Goal: Transaction & Acquisition: Purchase product/service

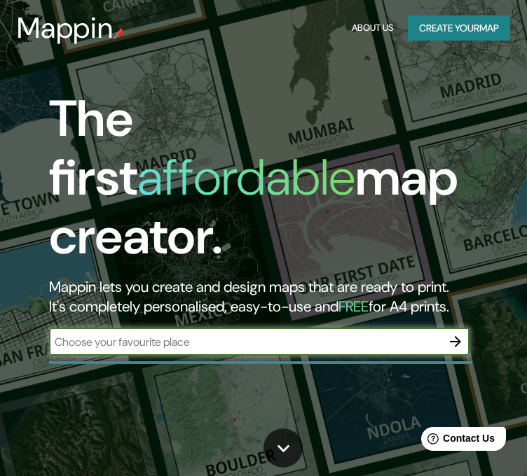
click at [188, 334] on input "text" at bounding box center [245, 342] width 392 height 16
click at [198, 334] on input "text" at bounding box center [245, 342] width 392 height 16
type input "brasil"
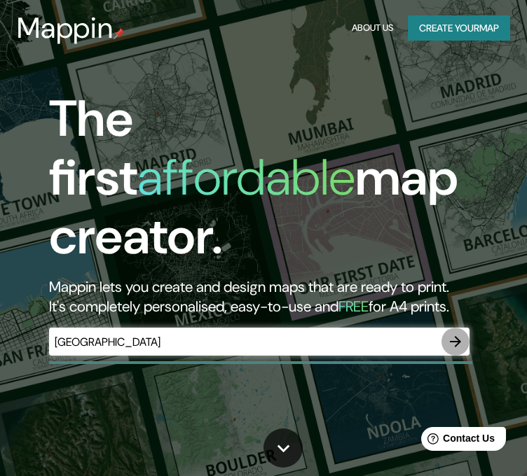
click at [451, 333] on icon "button" at bounding box center [455, 341] width 17 height 17
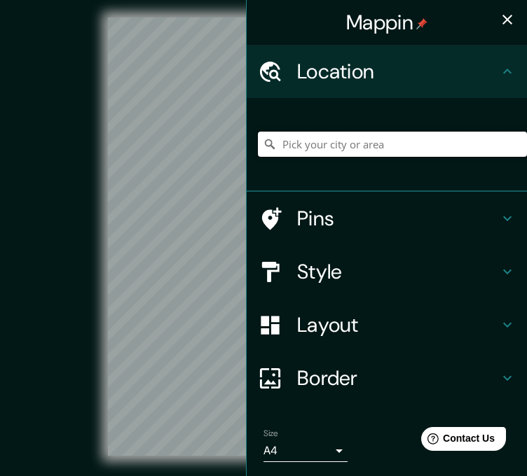
click at [362, 145] on input "Pick your city or area" at bounding box center [392, 144] width 269 height 25
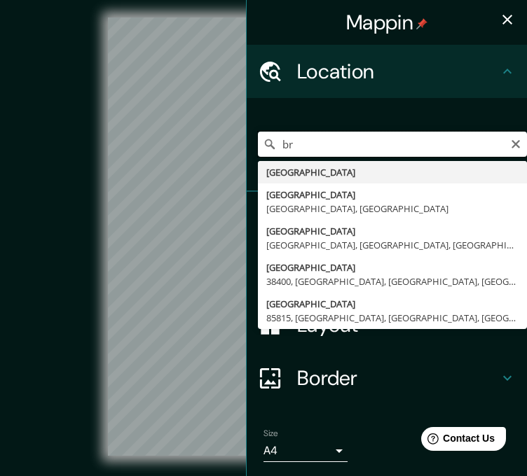
type input "b"
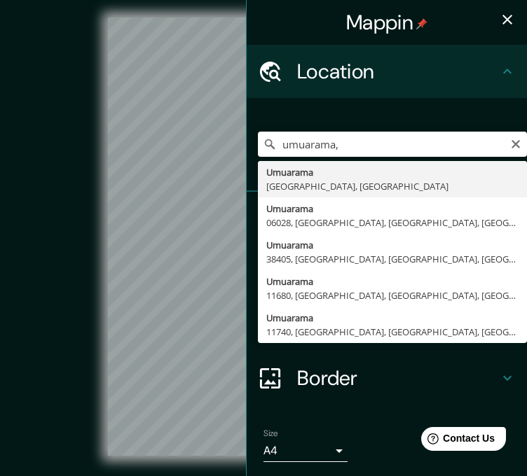
drag, startPoint x: 314, startPoint y: 202, endPoint x: 310, endPoint y: 190, distance: 13.1
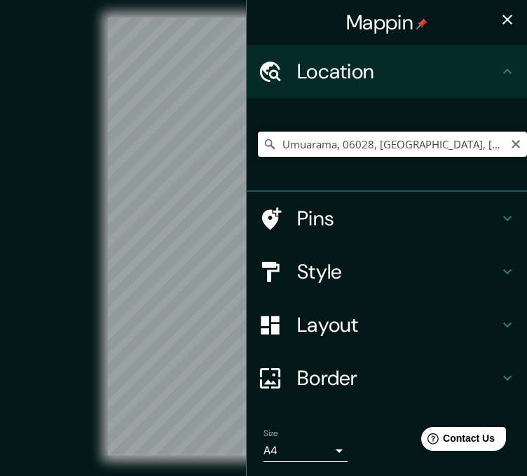
click at [347, 151] on input "Umuarama, 06028, Osasco, São Paulo, Brasil" at bounding box center [392, 144] width 269 height 25
drag, startPoint x: 487, startPoint y: 143, endPoint x: 331, endPoint y: 153, distance: 156.5
click at [331, 153] on input "Umuarama, 06028, Osasco, São Paulo, Brasil" at bounding box center [392, 144] width 269 height 25
click at [102, 221] on div "© Mapbox © OpenStreetMap Improve this map" at bounding box center [264, 236] width 474 height 429
click at [419, 139] on input "Umuarama, Paraná, Brasil" at bounding box center [392, 144] width 269 height 25
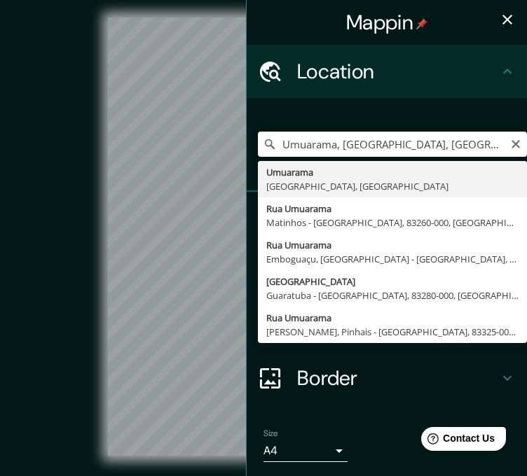
type input "Umuarama, Paraná, Brasil"
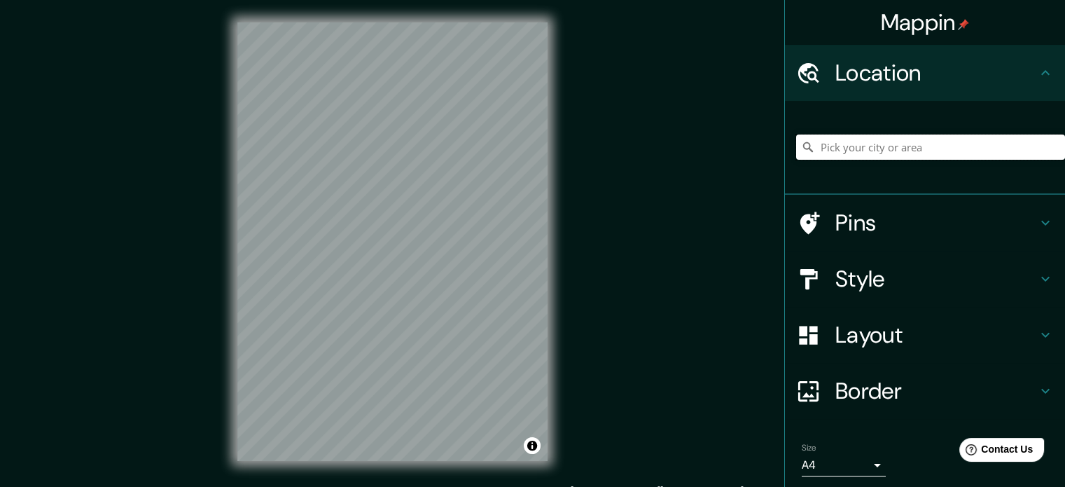
click at [868, 146] on input "Pick your city or area" at bounding box center [930, 146] width 269 height 25
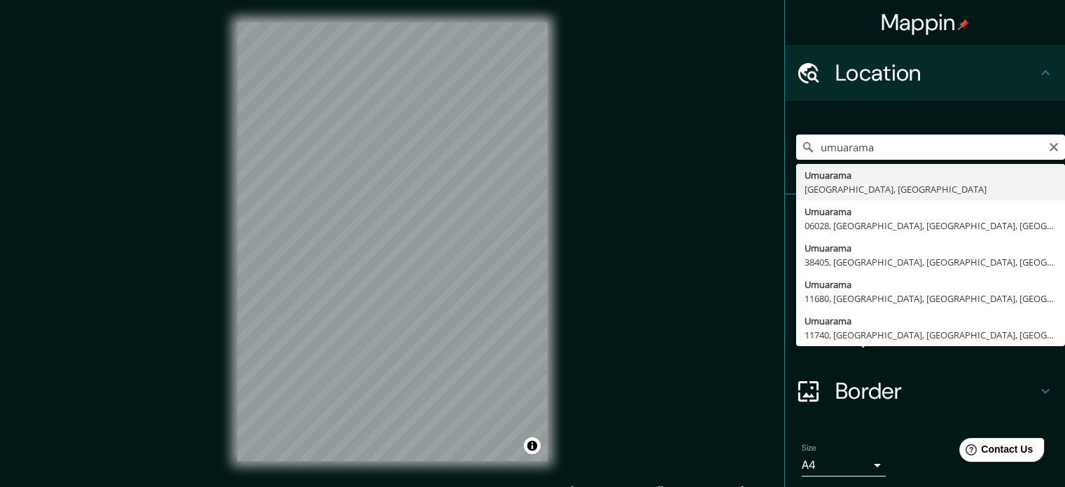
type input "Umuarama, [GEOGRAPHIC_DATA], [GEOGRAPHIC_DATA]"
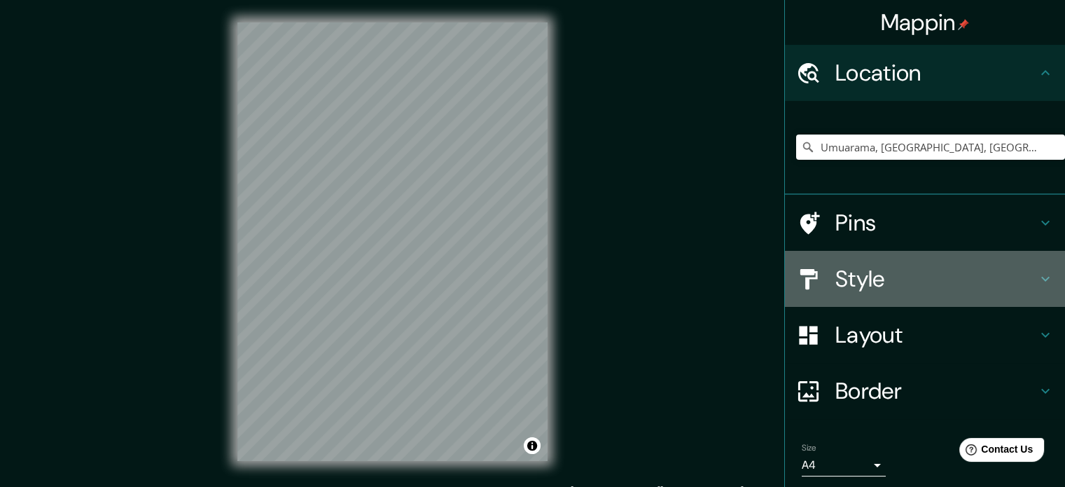
click at [1039, 279] on icon at bounding box center [1045, 278] width 17 height 17
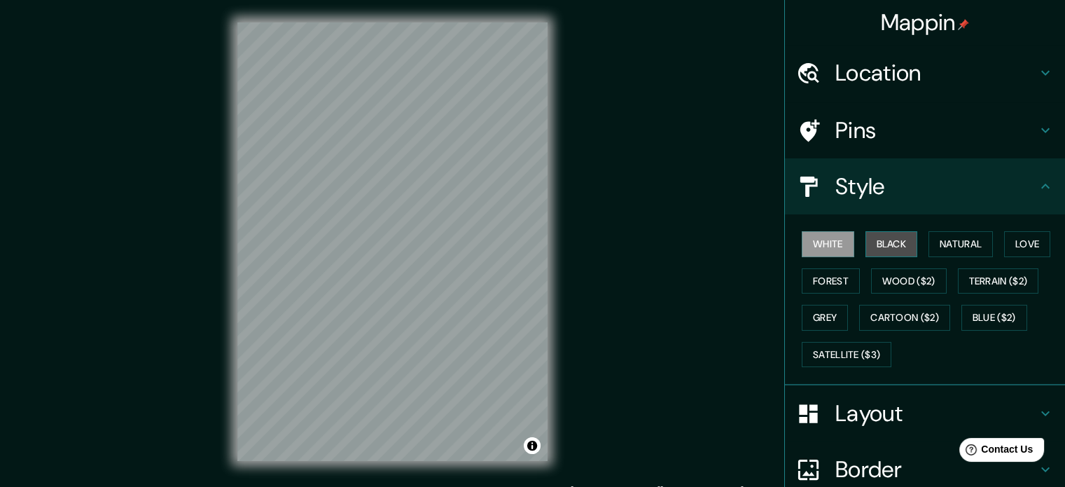
click at [886, 245] on button "Black" at bounding box center [892, 244] width 53 height 26
click at [833, 241] on button "White" at bounding box center [828, 244] width 53 height 26
click at [886, 241] on button "Black" at bounding box center [892, 244] width 53 height 26
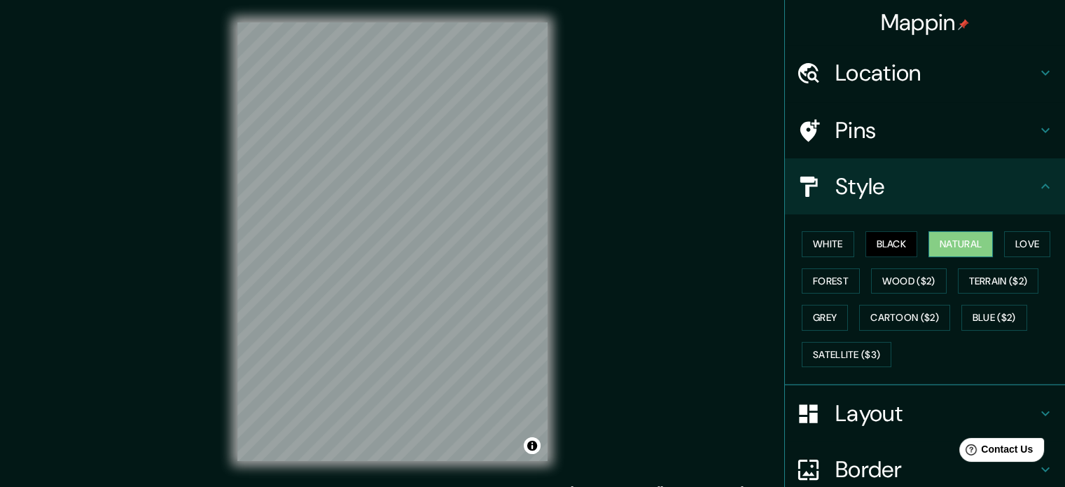
click at [964, 251] on button "Natural" at bounding box center [961, 244] width 64 height 26
click at [1013, 243] on button "Love" at bounding box center [1027, 244] width 46 height 26
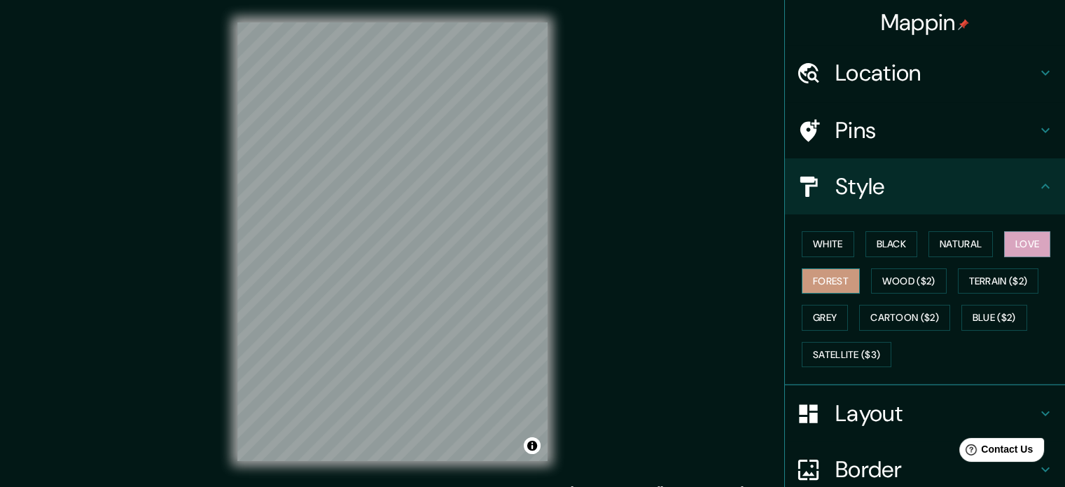
click at [815, 284] on button "Forest" at bounding box center [831, 281] width 58 height 26
click at [875, 282] on button "Wood ($2)" at bounding box center [909, 281] width 76 height 26
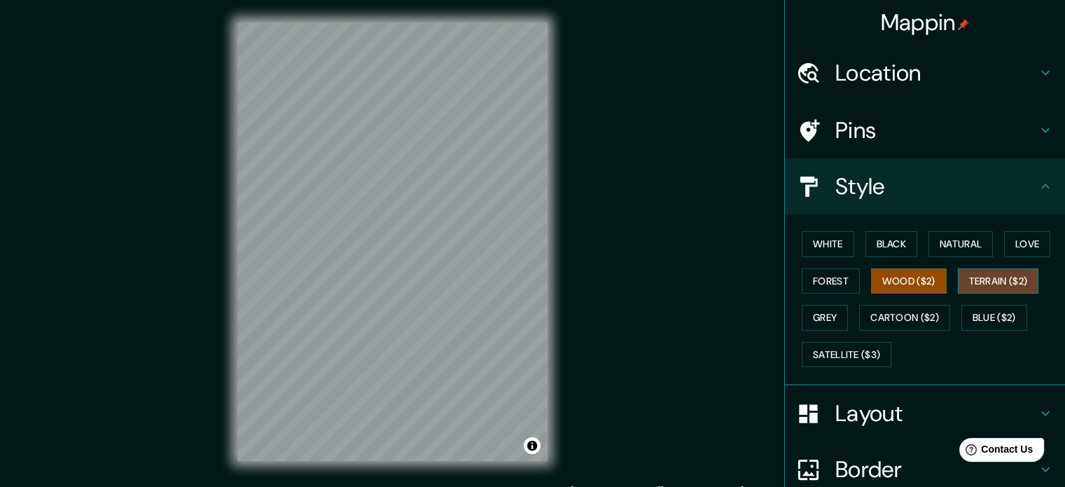
click at [963, 286] on button "Terrain ($2)" at bounding box center [998, 281] width 81 height 26
click at [837, 316] on button "Grey" at bounding box center [825, 318] width 46 height 26
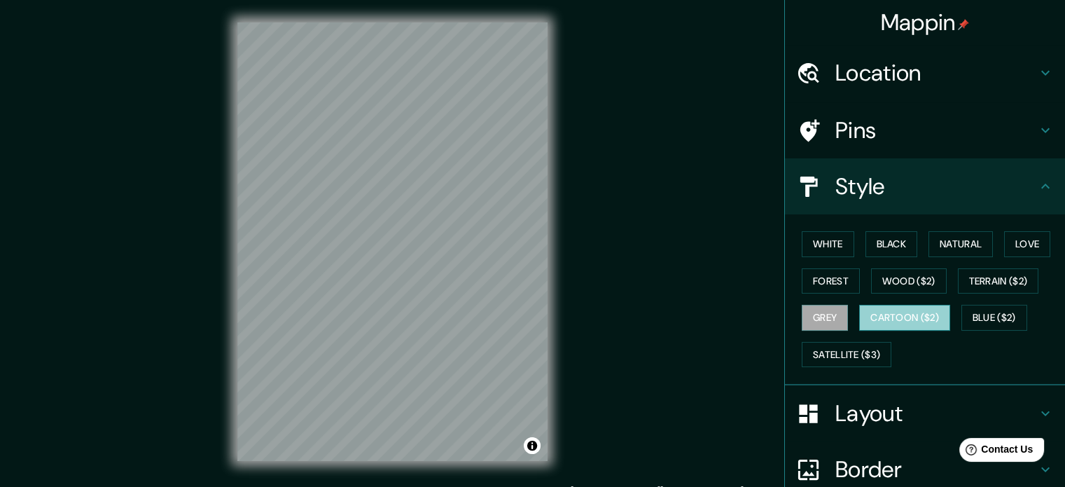
click at [893, 313] on button "Cartoon ($2)" at bounding box center [904, 318] width 91 height 26
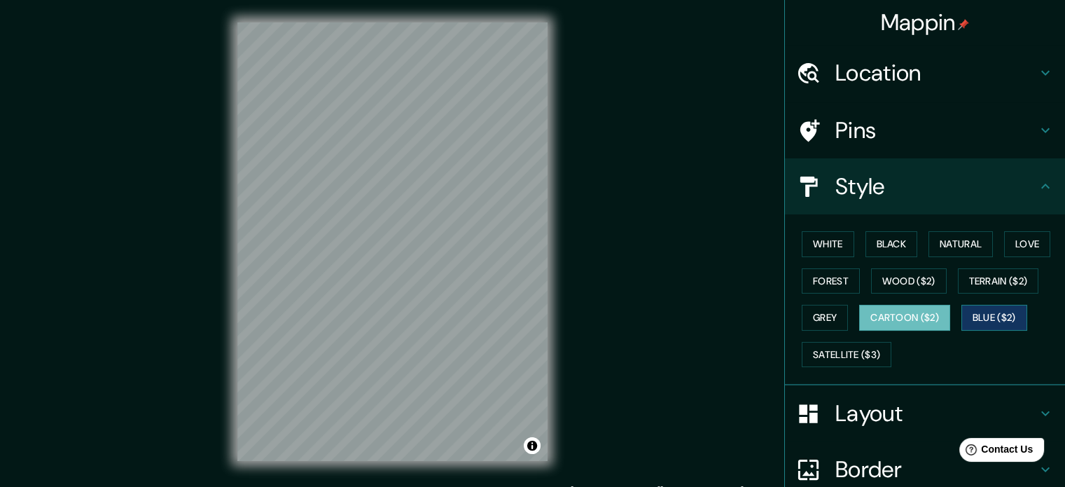
click at [975, 314] on button "Blue ($2)" at bounding box center [994, 318] width 66 height 26
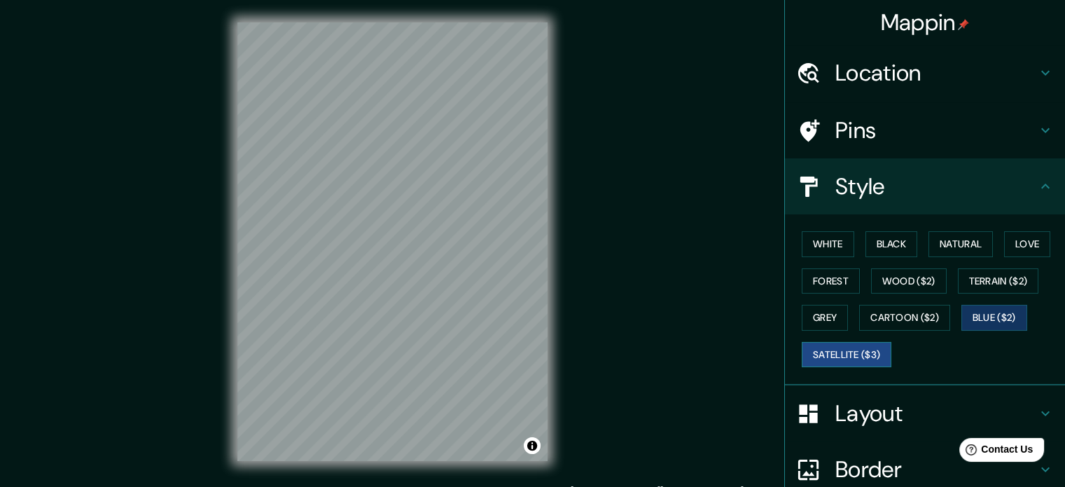
click at [860, 354] on button "Satellite ($3)" at bounding box center [847, 355] width 90 height 26
click at [883, 318] on button "Cartoon ($2)" at bounding box center [904, 318] width 91 height 26
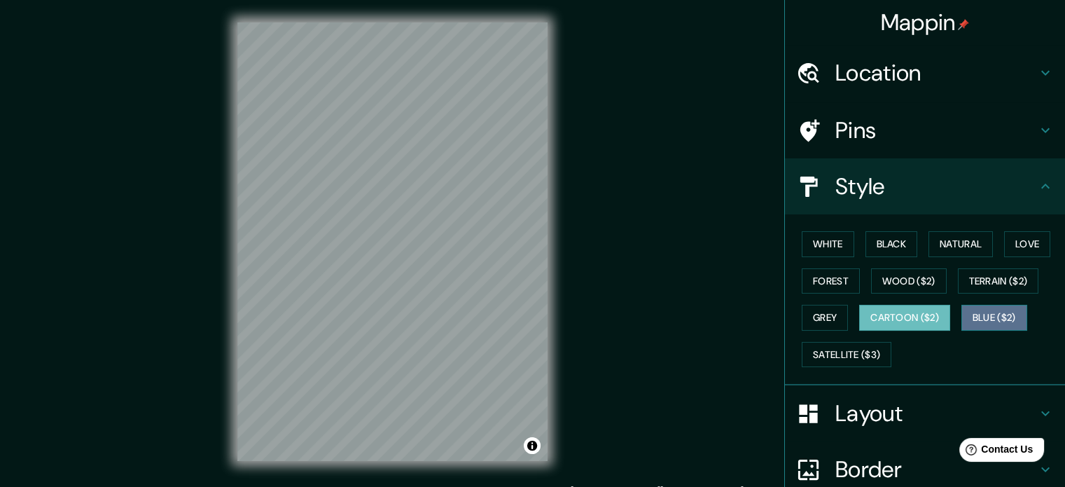
click at [974, 318] on button "Blue ($2)" at bounding box center [994, 318] width 66 height 26
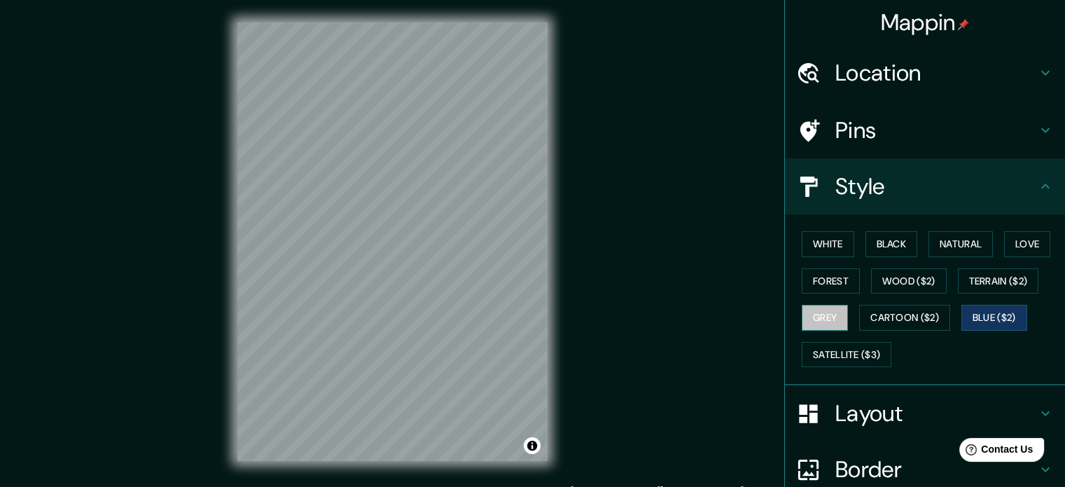
click at [818, 317] on button "Grey" at bounding box center [825, 318] width 46 height 26
click at [824, 251] on button "White" at bounding box center [828, 244] width 53 height 26
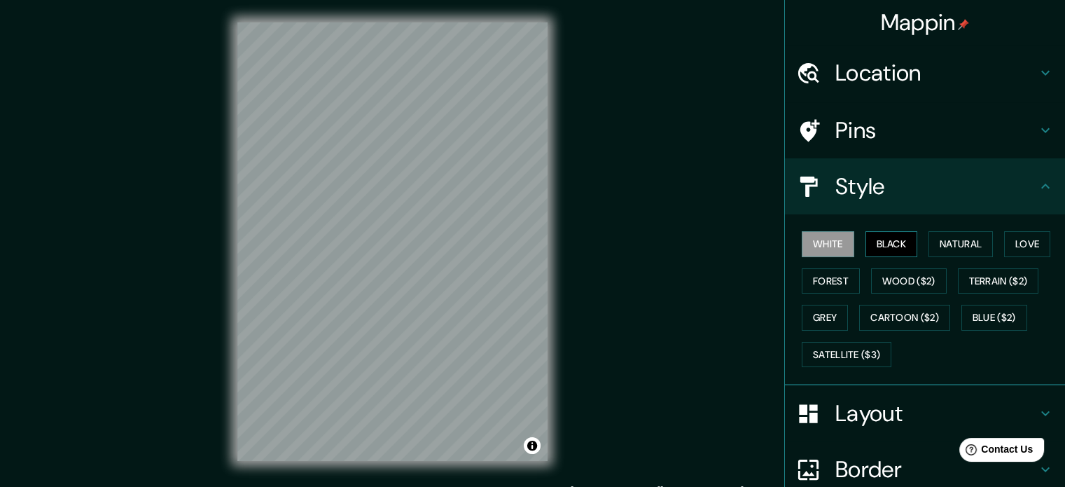
click at [877, 249] on button "Black" at bounding box center [892, 244] width 53 height 26
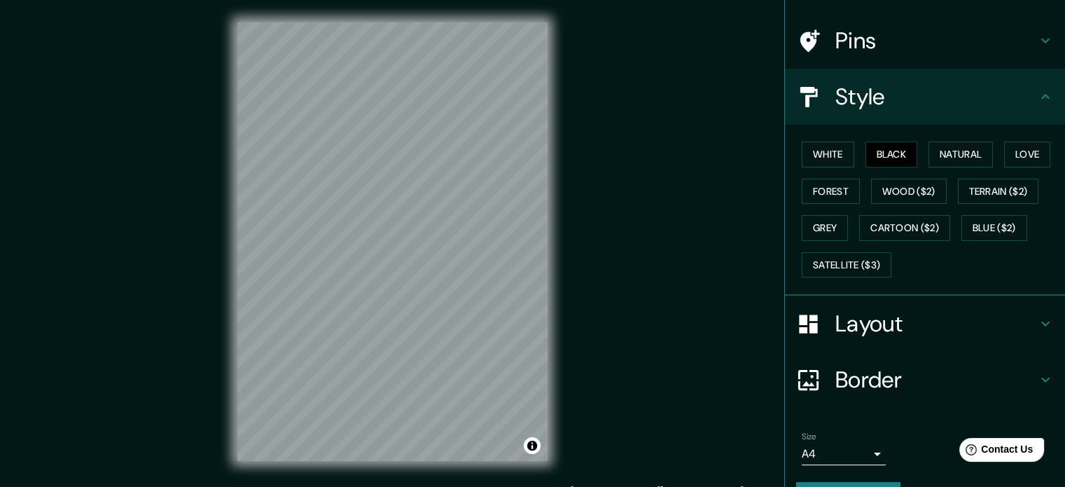
scroll to position [125, 0]
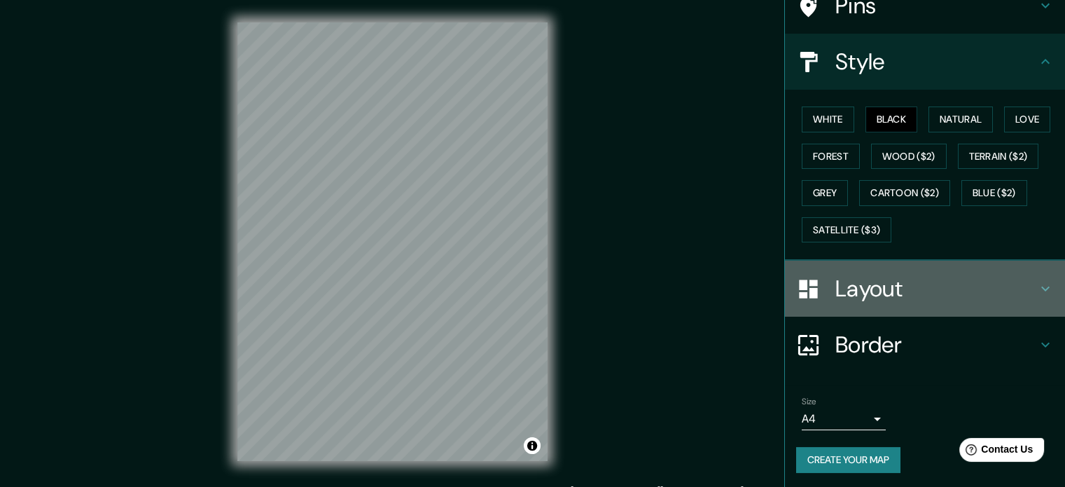
click at [1037, 282] on icon at bounding box center [1045, 288] width 17 height 17
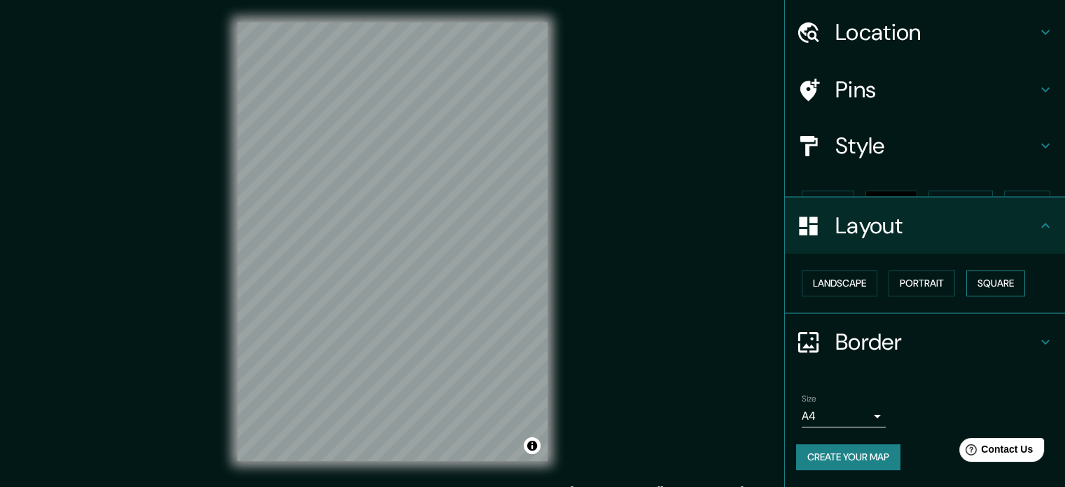
scroll to position [15, 0]
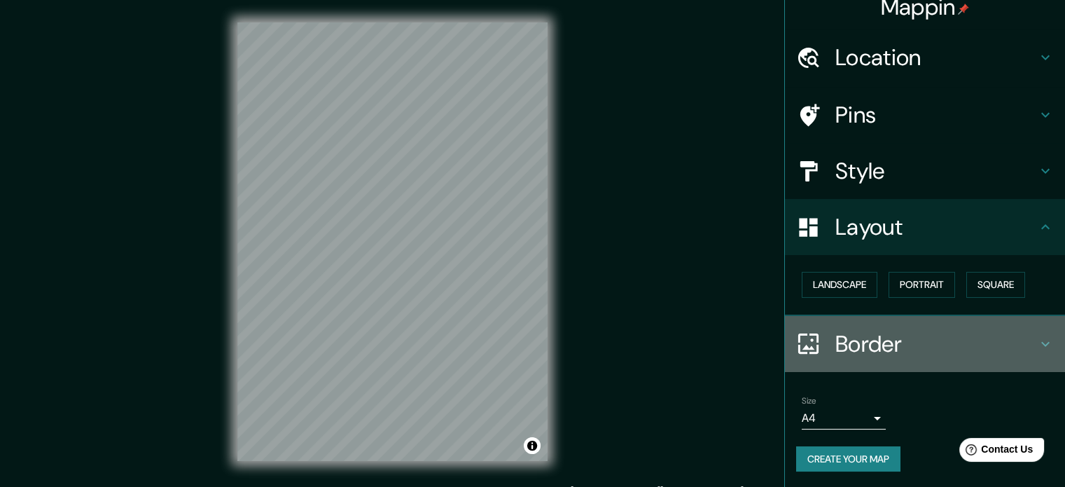
click at [954, 344] on h4 "Border" at bounding box center [936, 344] width 202 height 28
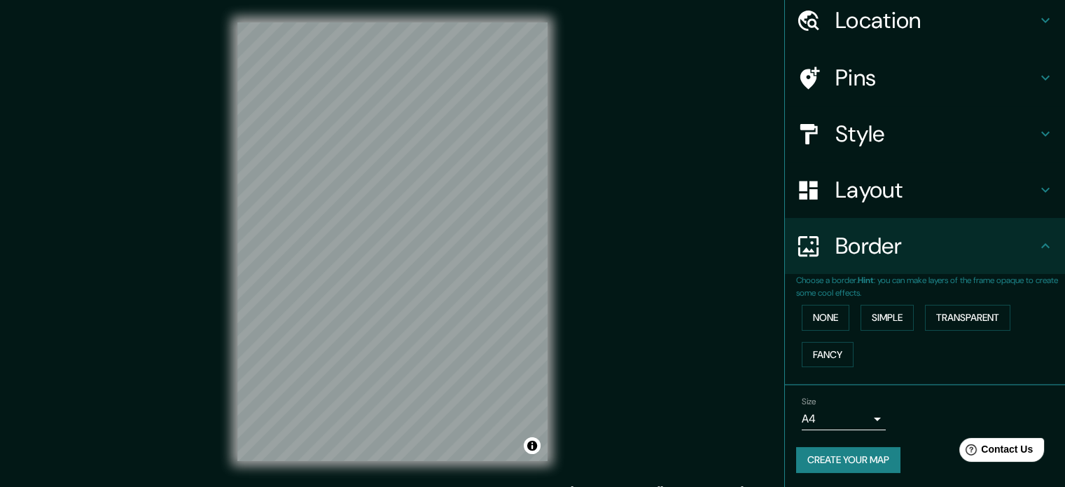
scroll to position [53, 0]
click at [877, 467] on button "Create your map" at bounding box center [848, 459] width 104 height 26
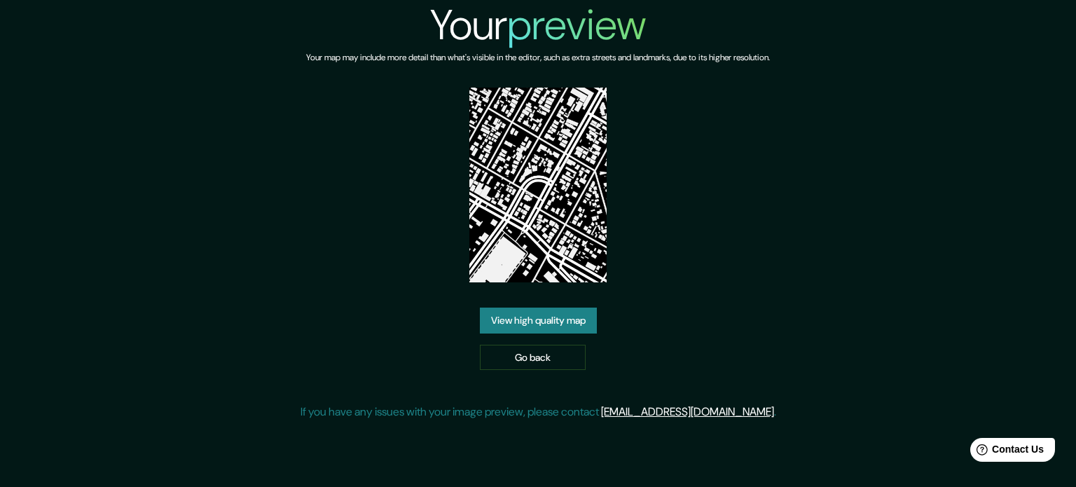
click at [563, 326] on link "View high quality map" at bounding box center [538, 320] width 117 height 26
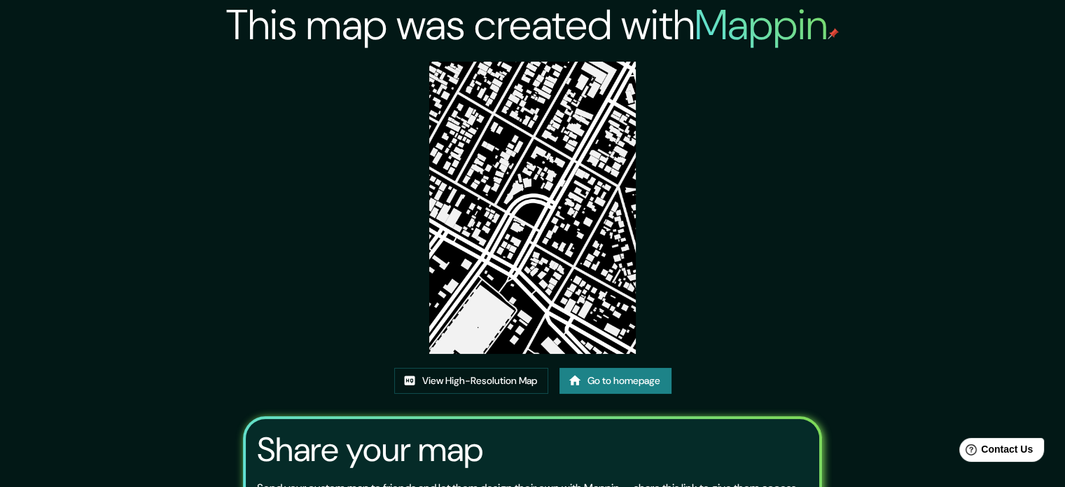
click at [553, 199] on img at bounding box center [532, 208] width 207 height 292
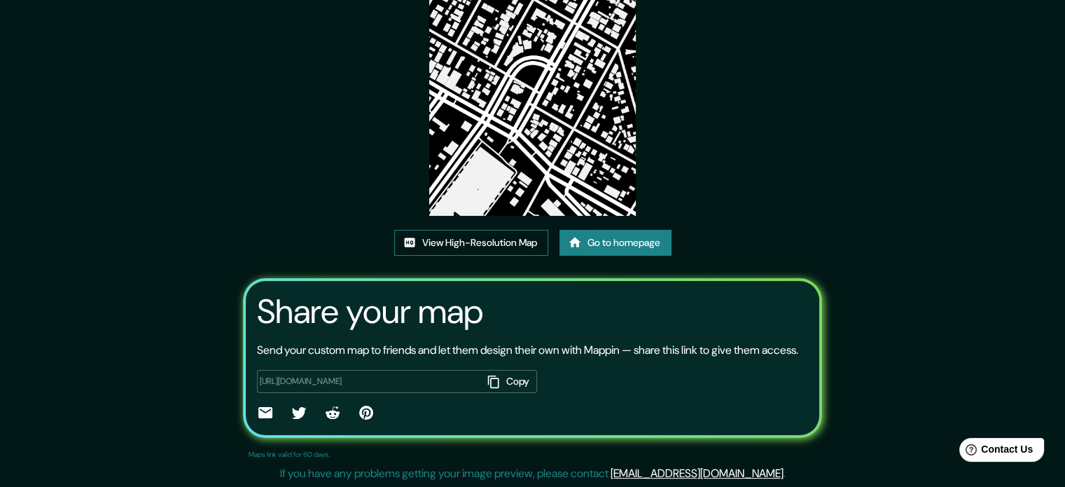
scroll to position [140, 0]
click at [464, 243] on link "View High-Resolution Map" at bounding box center [471, 242] width 154 height 26
